Goal: Find specific page/section: Find specific page/section

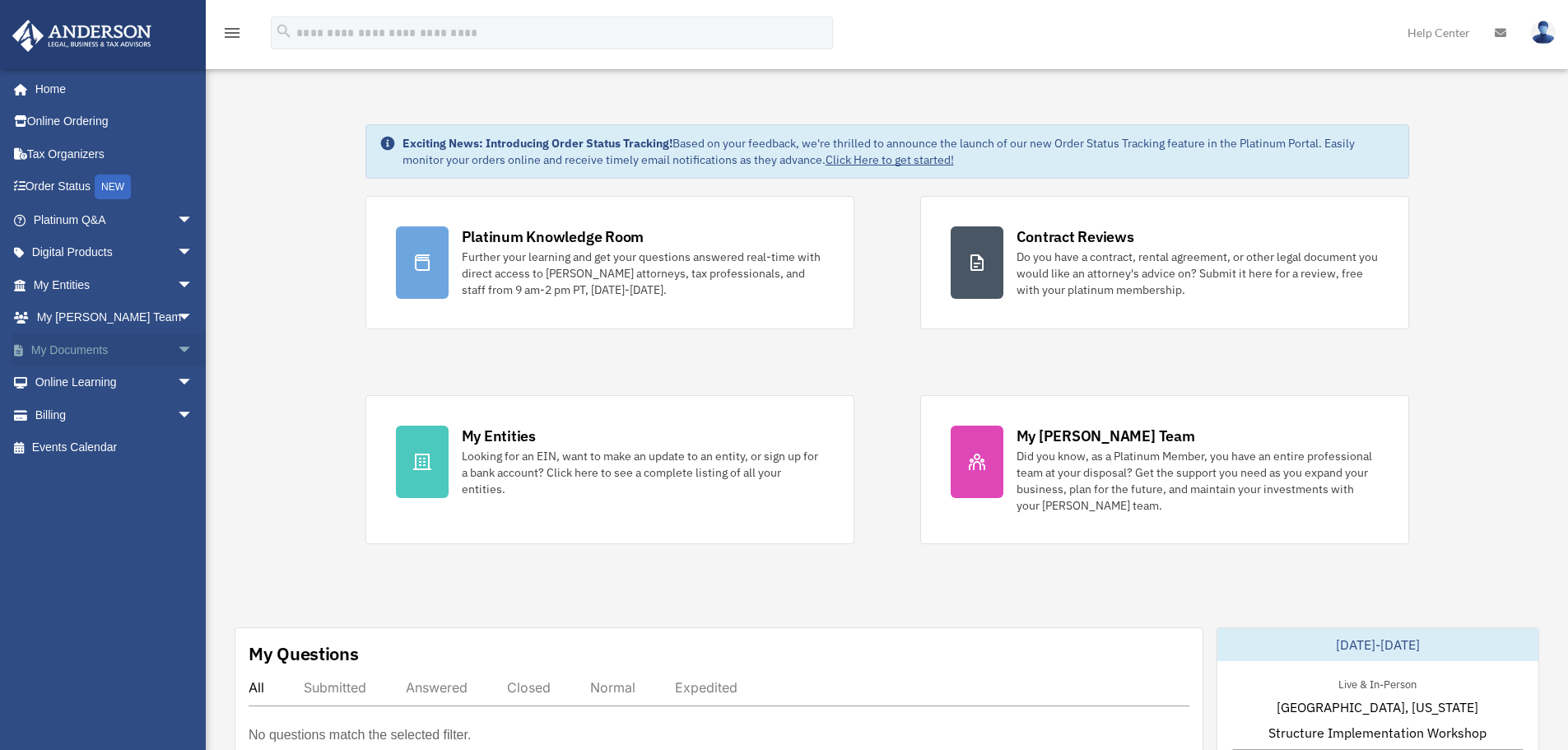
click at [90, 352] on link "My Documents arrow_drop_down" at bounding box center [115, 350] width 206 height 33
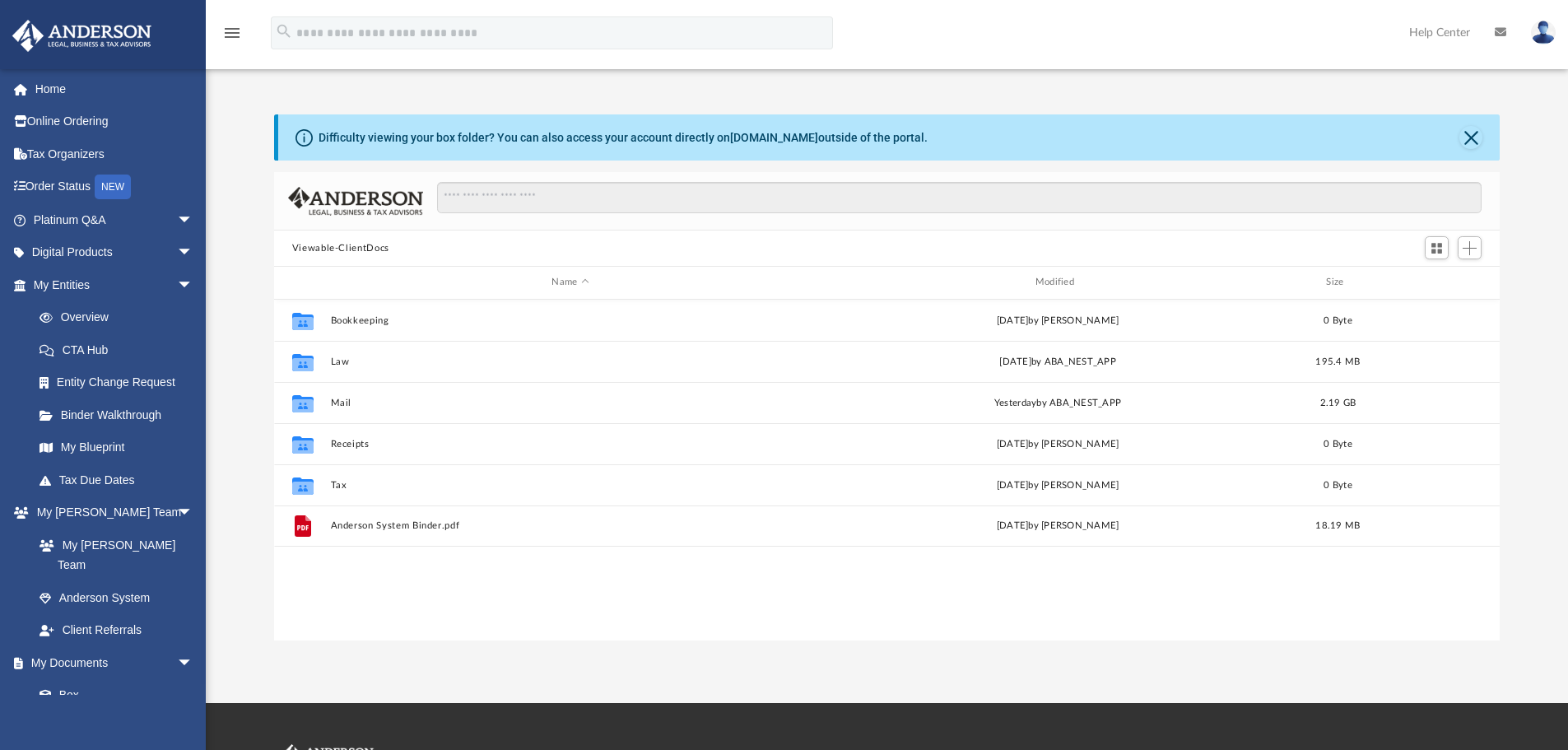
scroll to position [362, 1213]
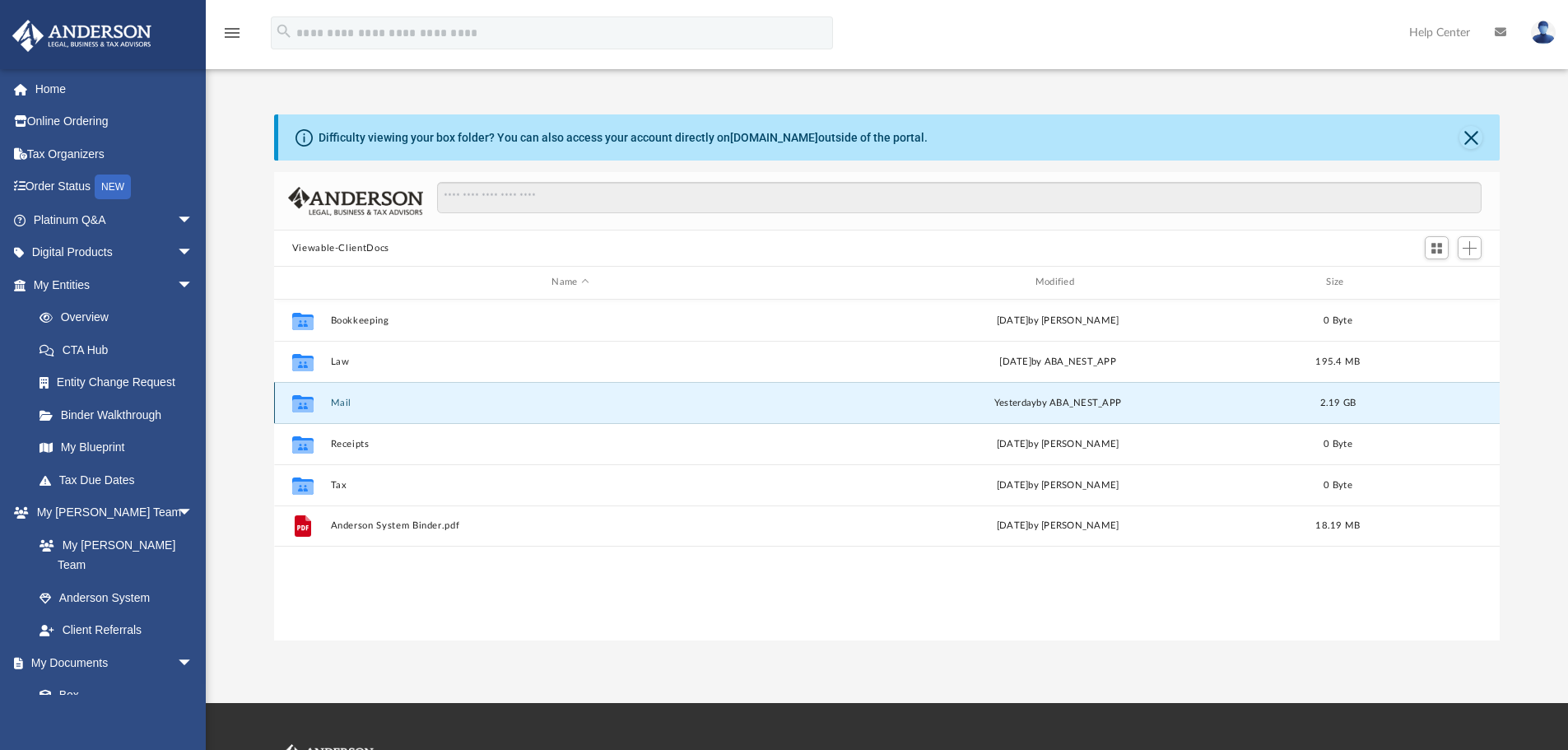
click at [333, 407] on button "Mail" at bounding box center [570, 403] width 480 height 11
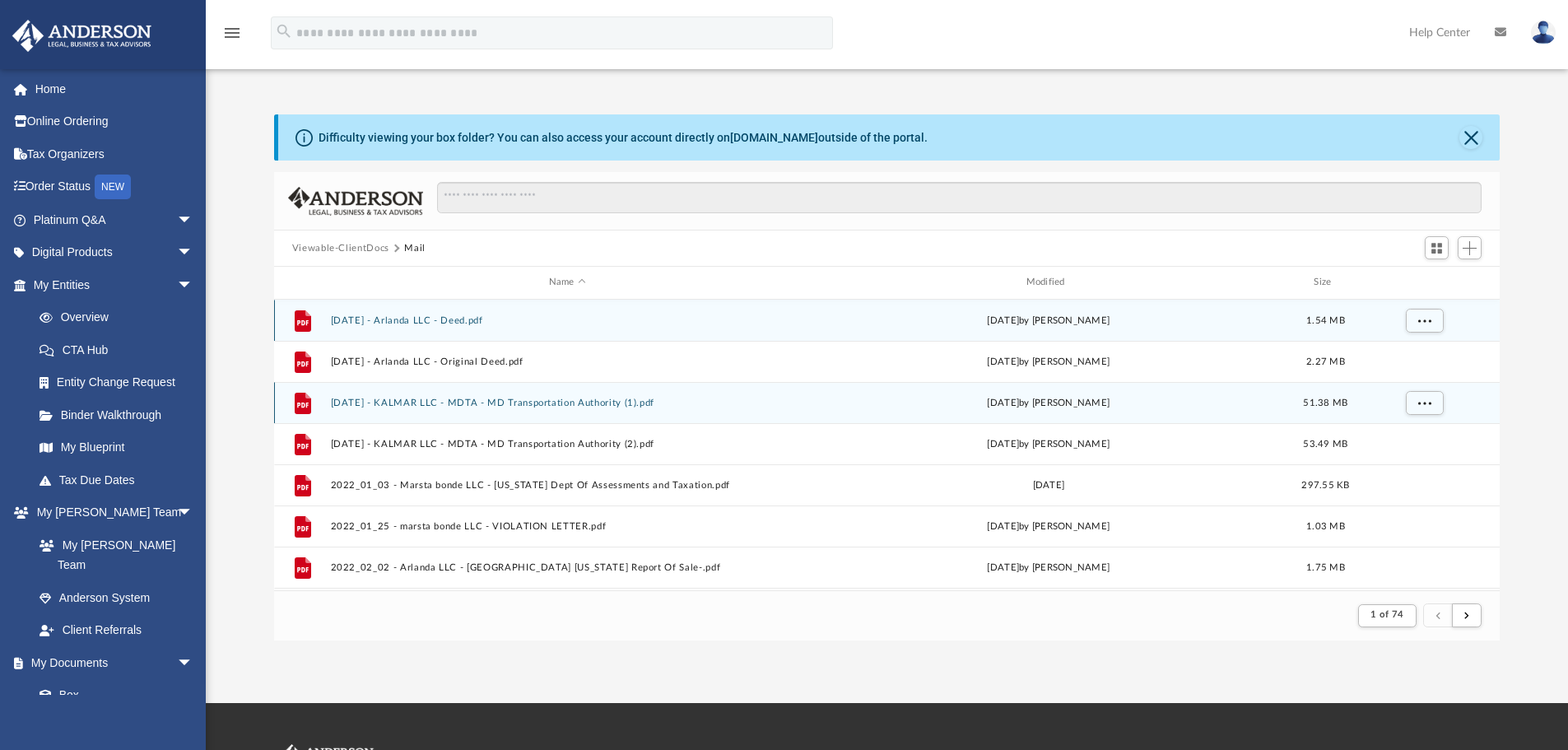
scroll to position [311, 1213]
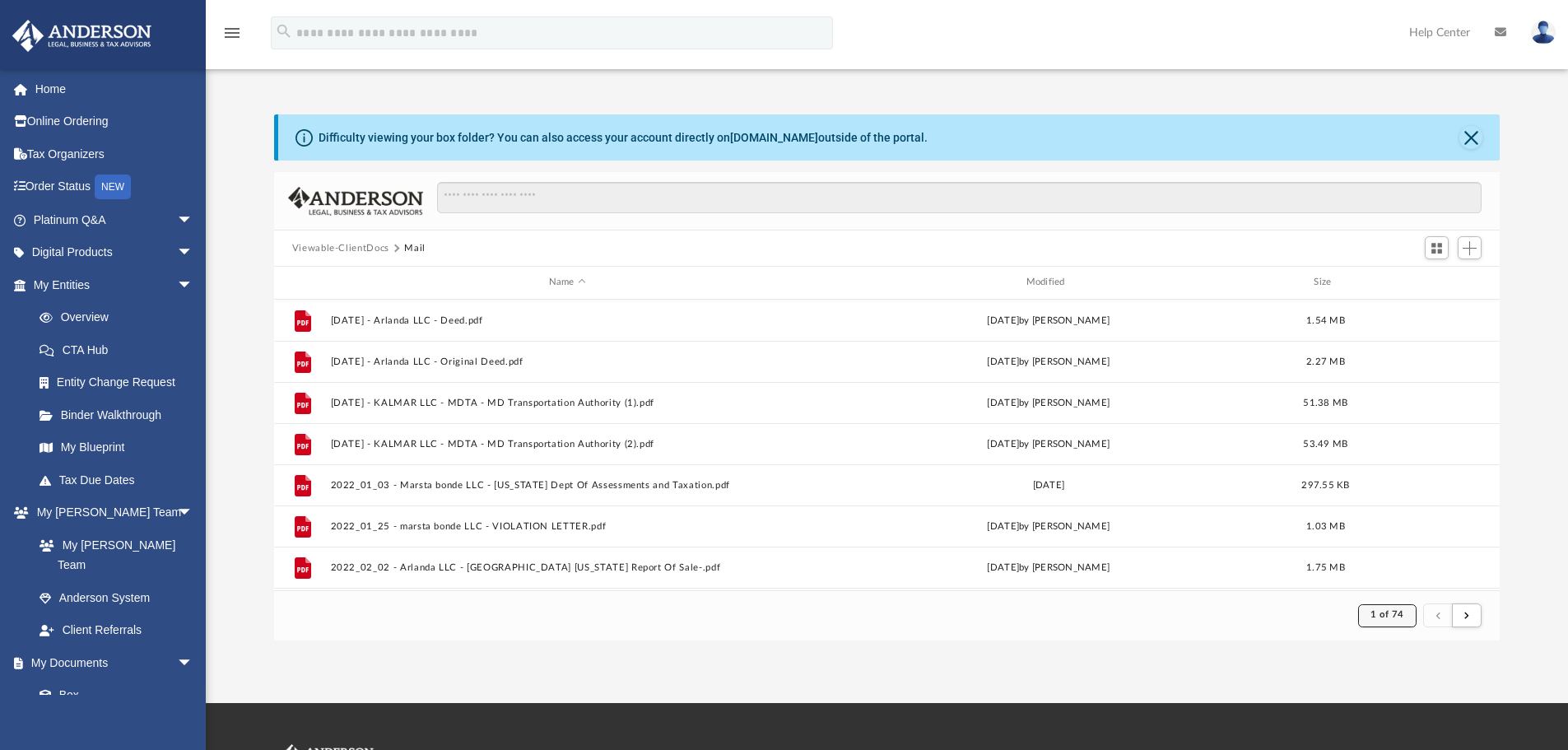
click at [1380, 616] on span "1 of 74" at bounding box center [1386, 614] width 33 height 9
click at [1395, 574] on li "74" at bounding box center [1402, 574] width 13 height 17
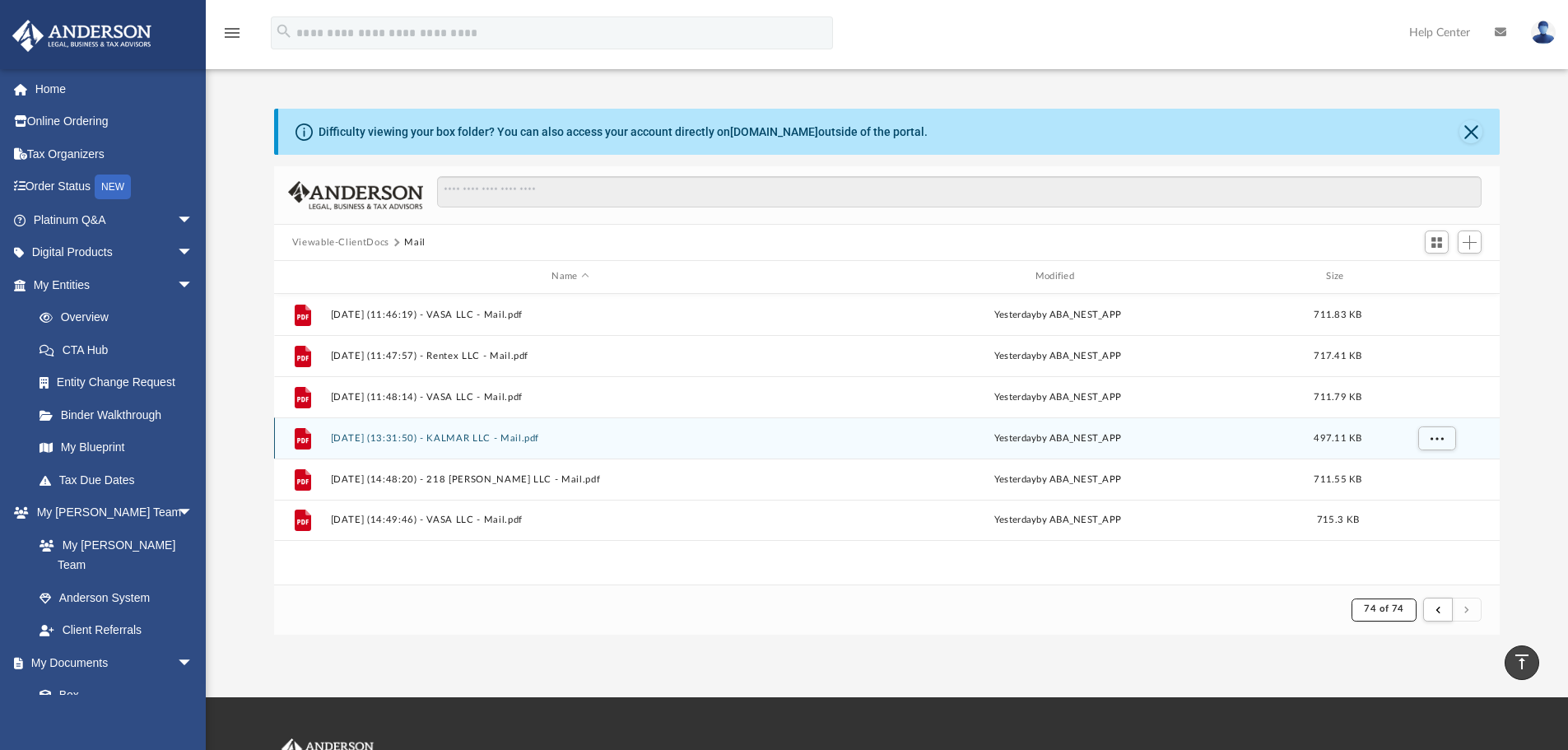
scroll to position [0, 0]
